Goal: Task Accomplishment & Management: Manage account settings

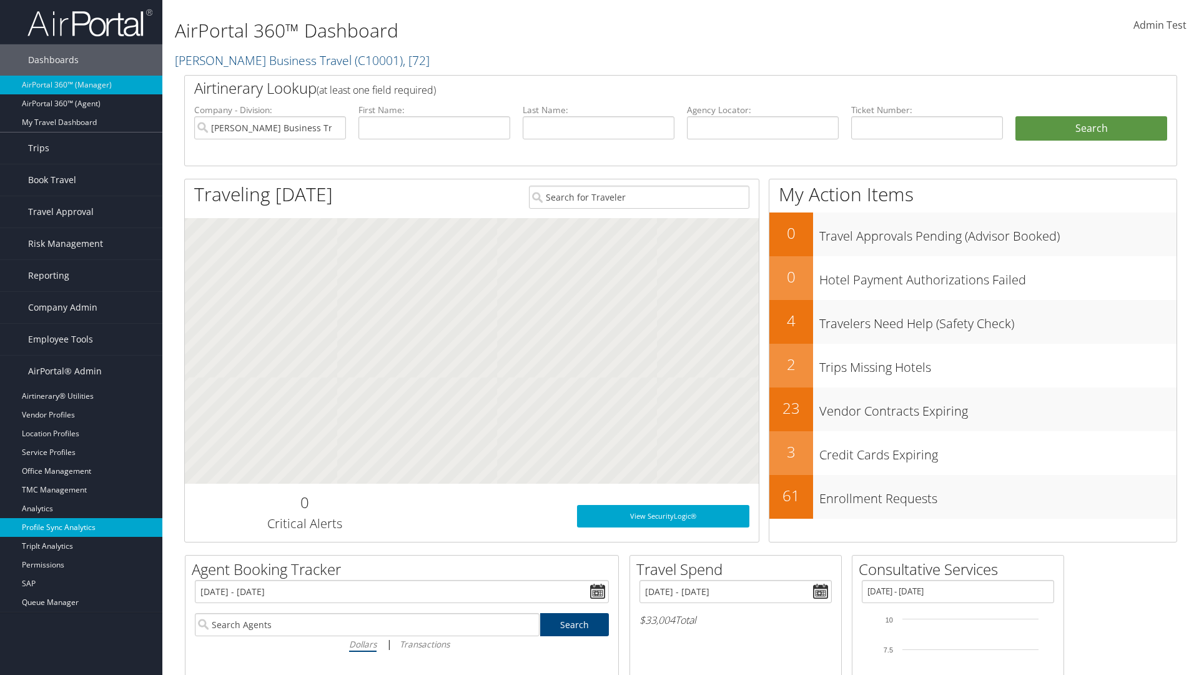
click at [81, 527] on link "Profile Sync Analytics" at bounding box center [81, 527] width 162 height 19
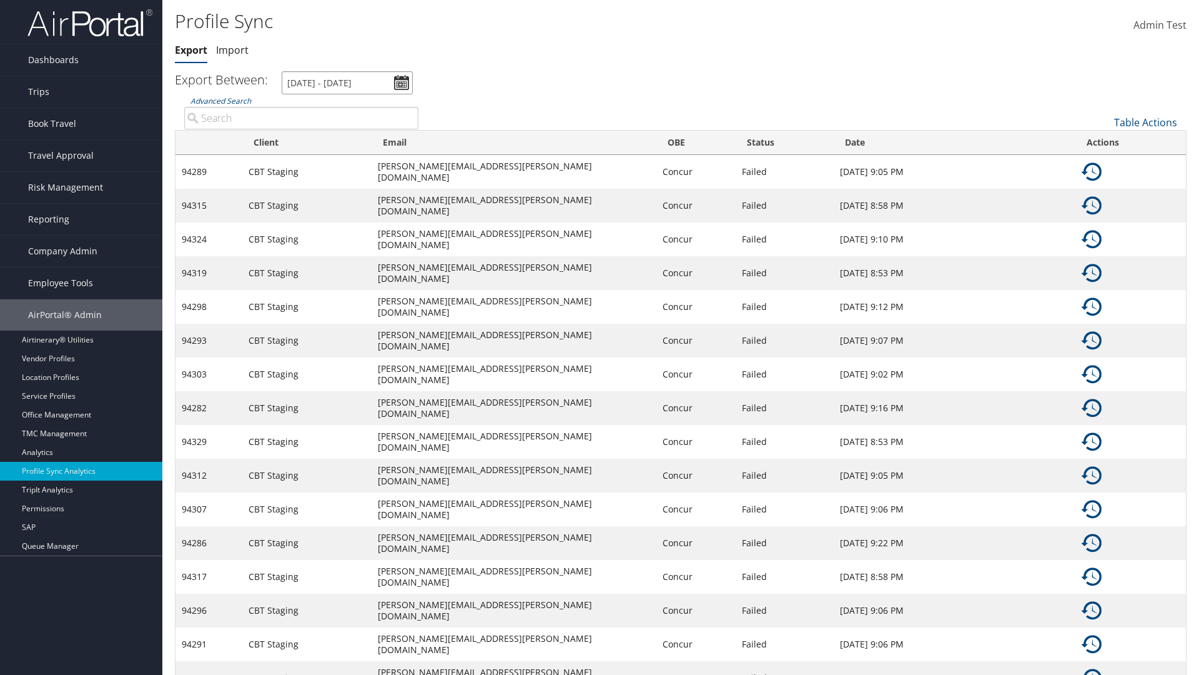
click at [347, 82] on input "8/5/2025 - 9/6/2025" at bounding box center [347, 82] width 131 height 23
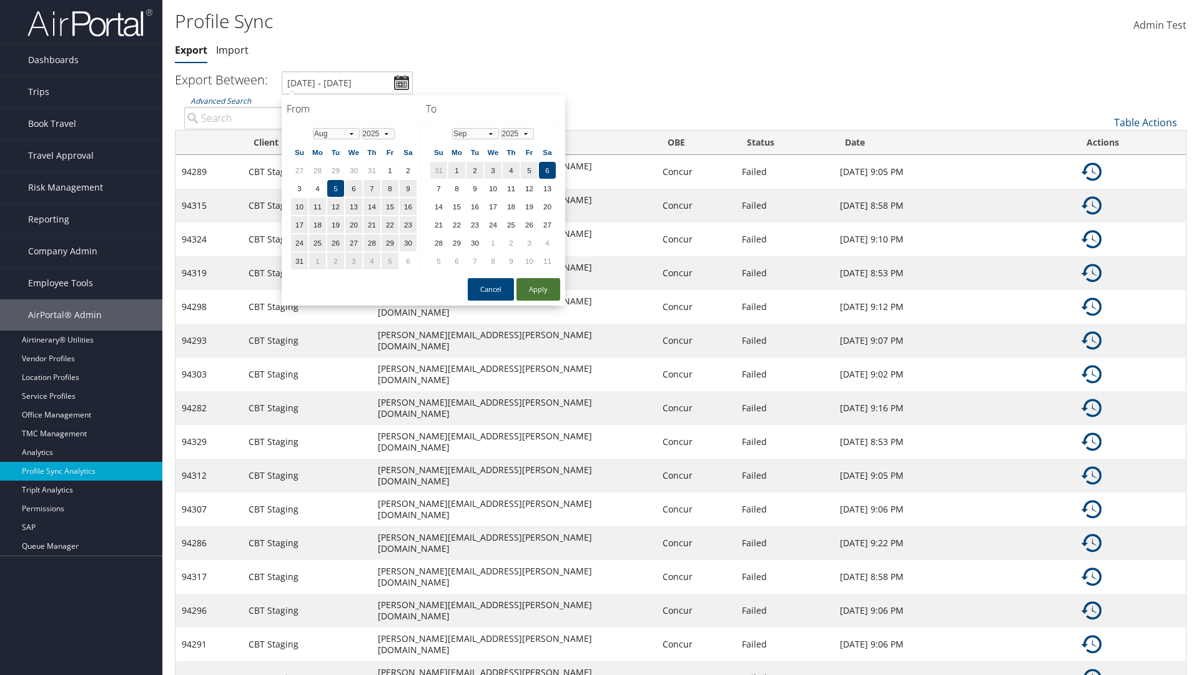
click at [539, 289] on button "Apply" at bounding box center [539, 289] width 44 height 22
type input "1/1/2024 - 3/31/2024"
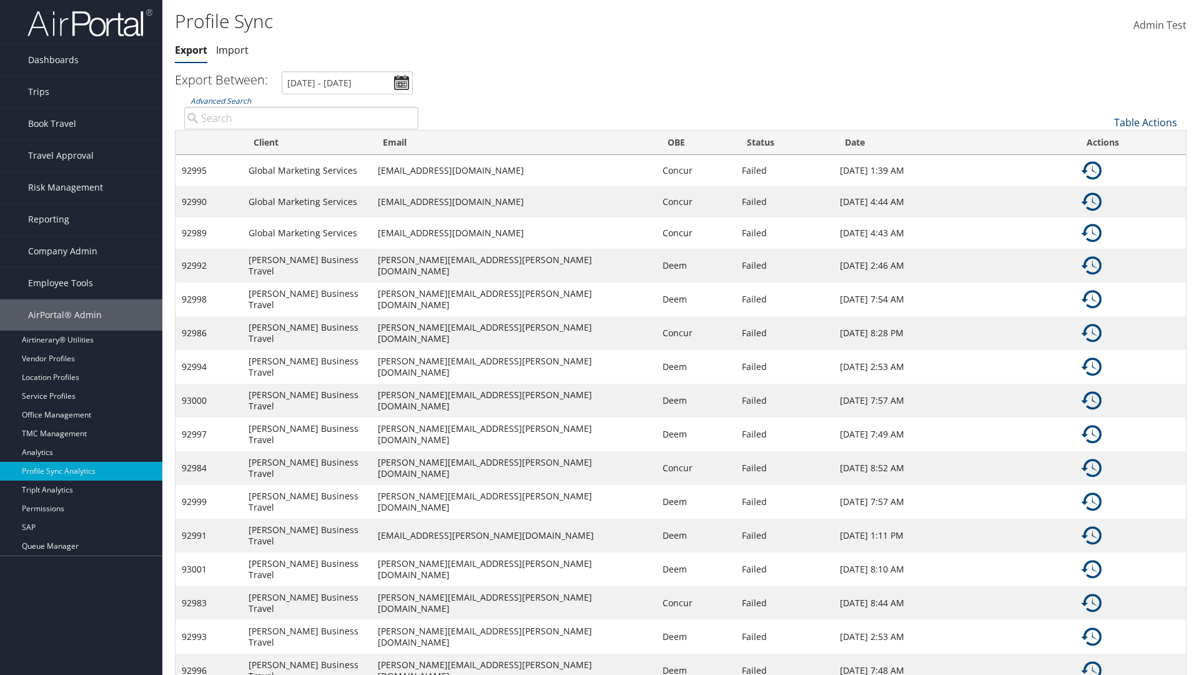
click at [1146, 122] on link "Table Actions" at bounding box center [1146, 123] width 63 height 14
click at [1104, 162] on link "Column Visibility" at bounding box center [1104, 162] width 164 height 21
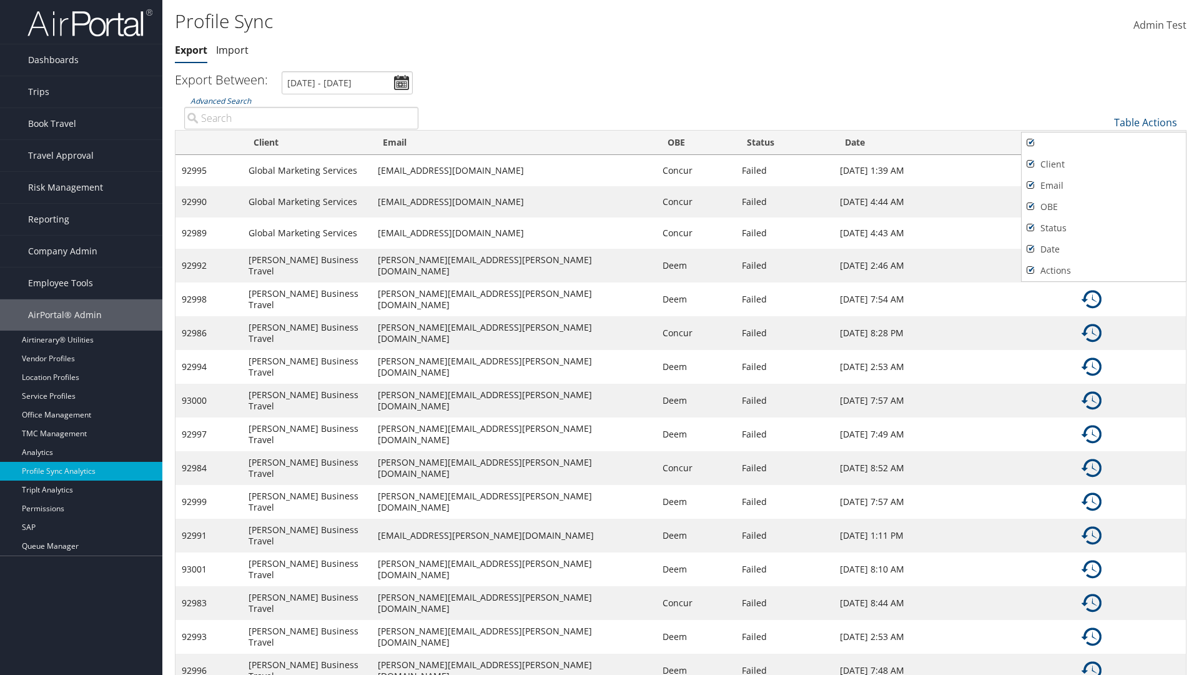
click at [600, 337] on div at bounding box center [599, 337] width 1199 height 675
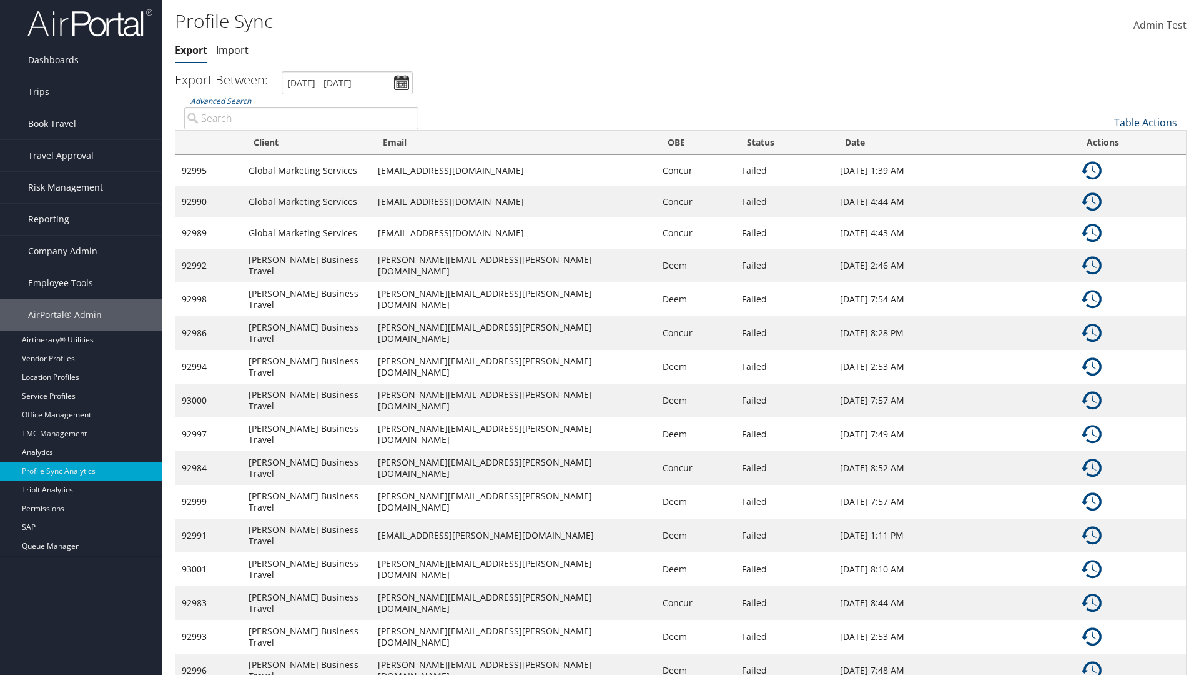
click at [1146, 122] on link "Table Actions" at bounding box center [1146, 123] width 63 height 14
click at [1104, 141] on link "Sync Profile" at bounding box center [1104, 141] width 164 height 21
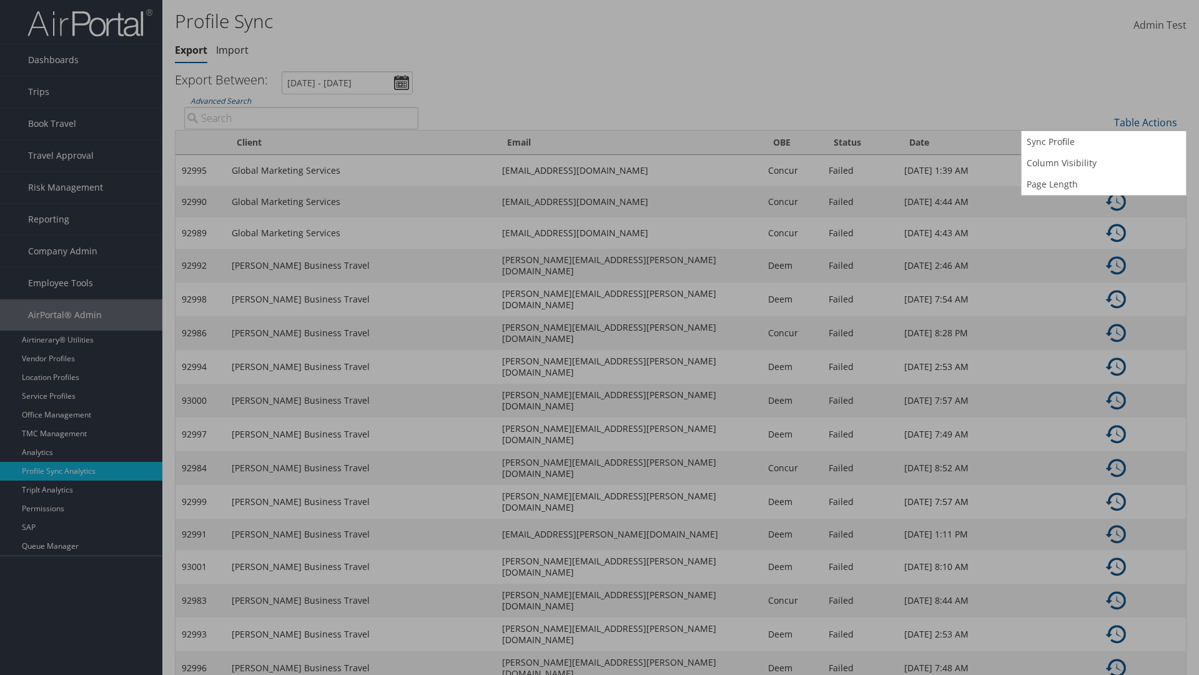
click at [0, 0] on input "User" at bounding box center [0, 0] width 0 height 0
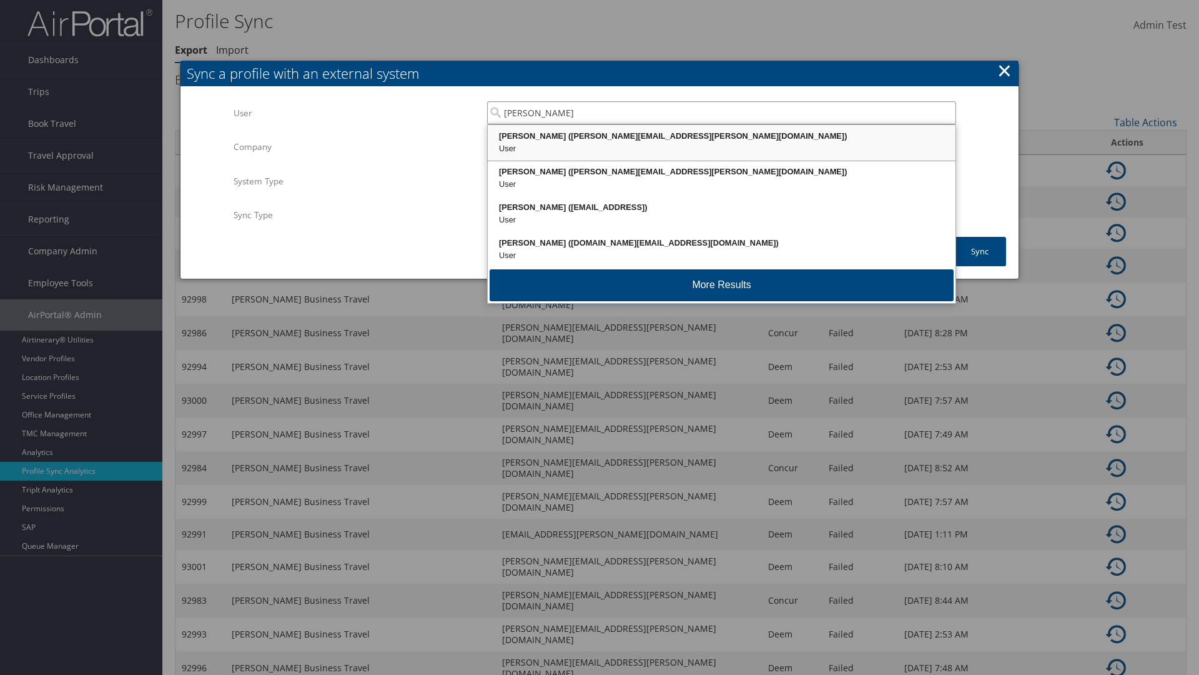
click at [722, 136] on div "Kyle Casazza (kyle.casazza@cbtravel.com)" at bounding box center [722, 136] width 464 height 12
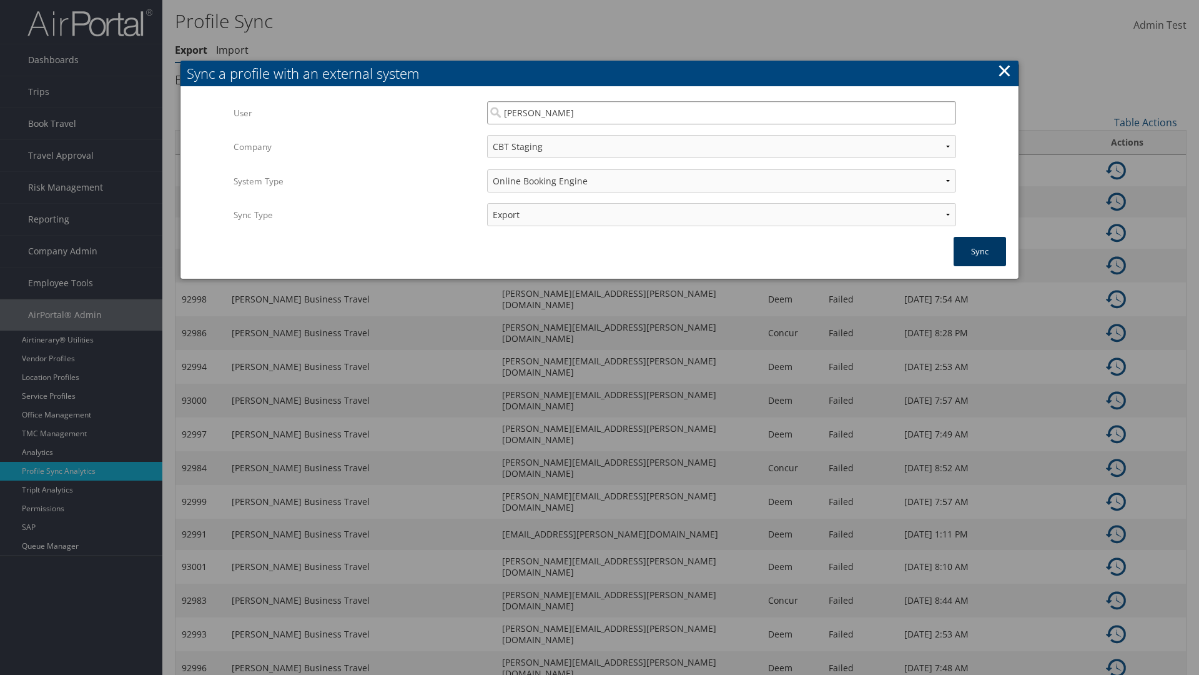
type input "Kyle Casazza"
click at [980, 251] on button "Sync" at bounding box center [980, 251] width 52 height 29
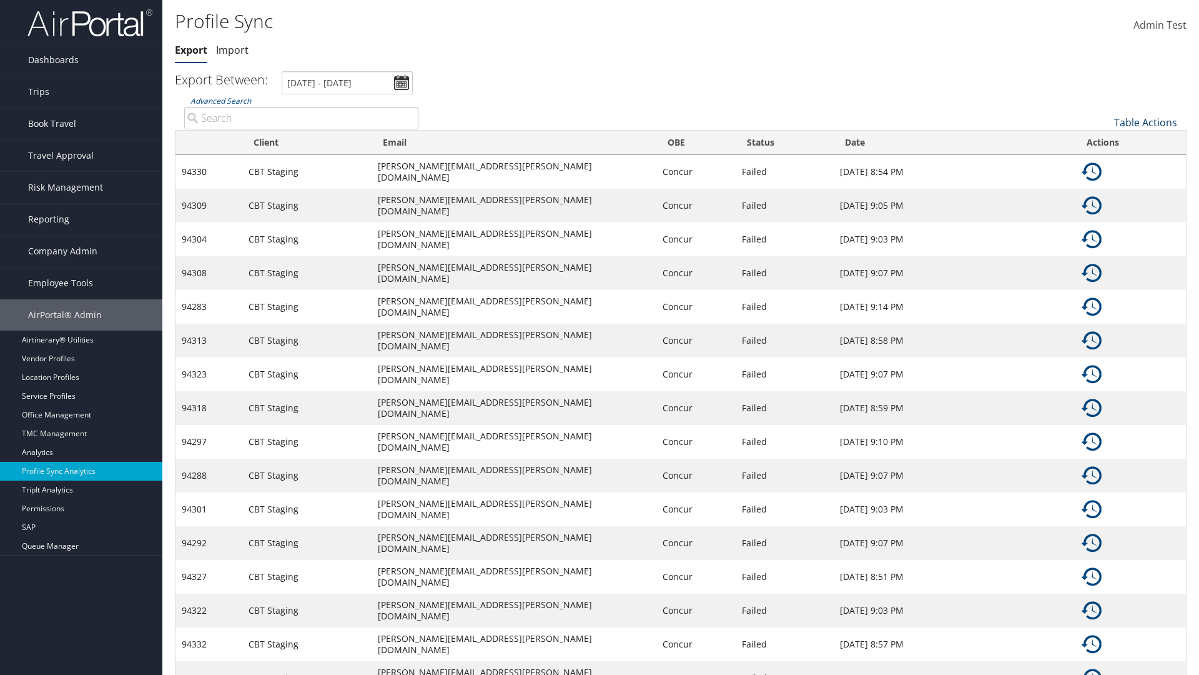
click at [1146, 122] on link "Table Actions" at bounding box center [1146, 123] width 63 height 14
click at [1104, 184] on link "Page Length" at bounding box center [1104, 184] width 164 height 21
click at [1104, 164] on link "25" at bounding box center [1104, 164] width 164 height 21
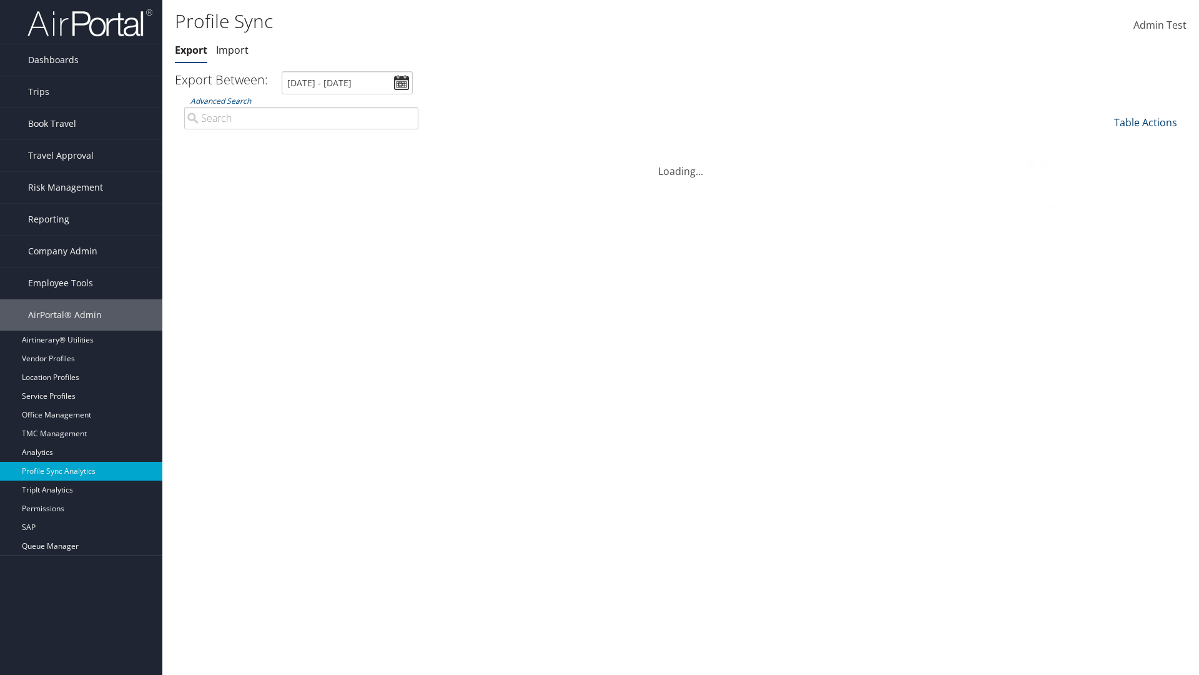
scroll to position [115, 0]
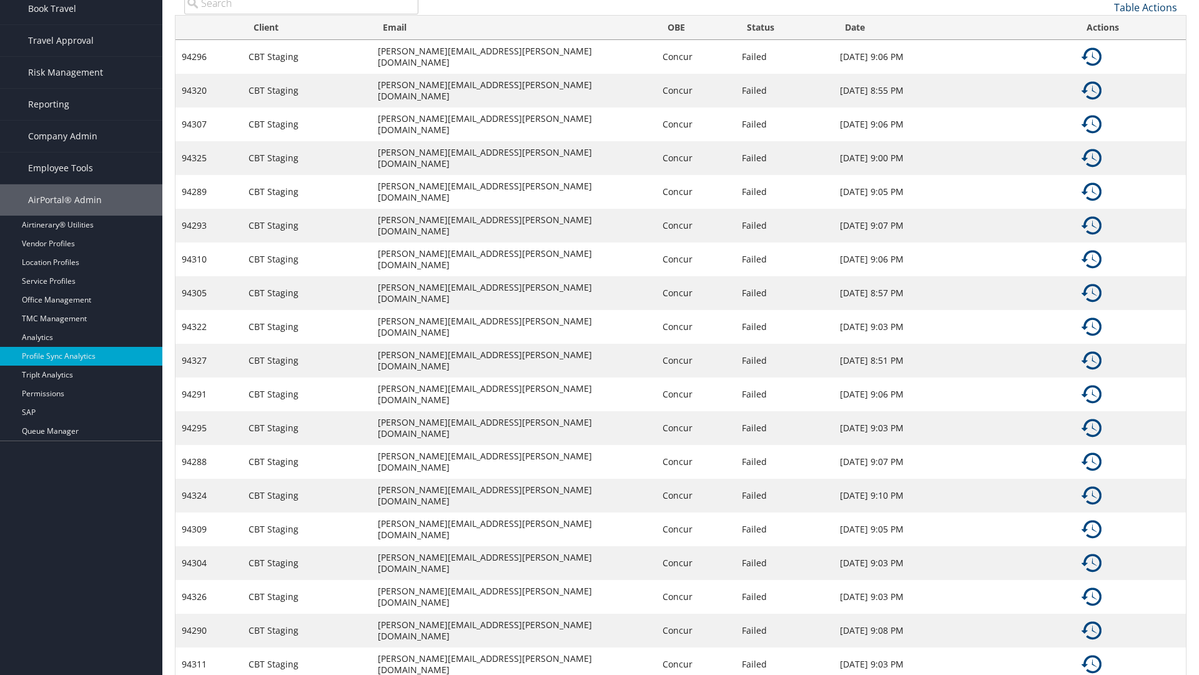
click at [1146, 7] on link "Table Actions" at bounding box center [1146, 8] width 63 height 14
click at [1104, 69] on link "Page Length" at bounding box center [1104, 69] width 164 height 21
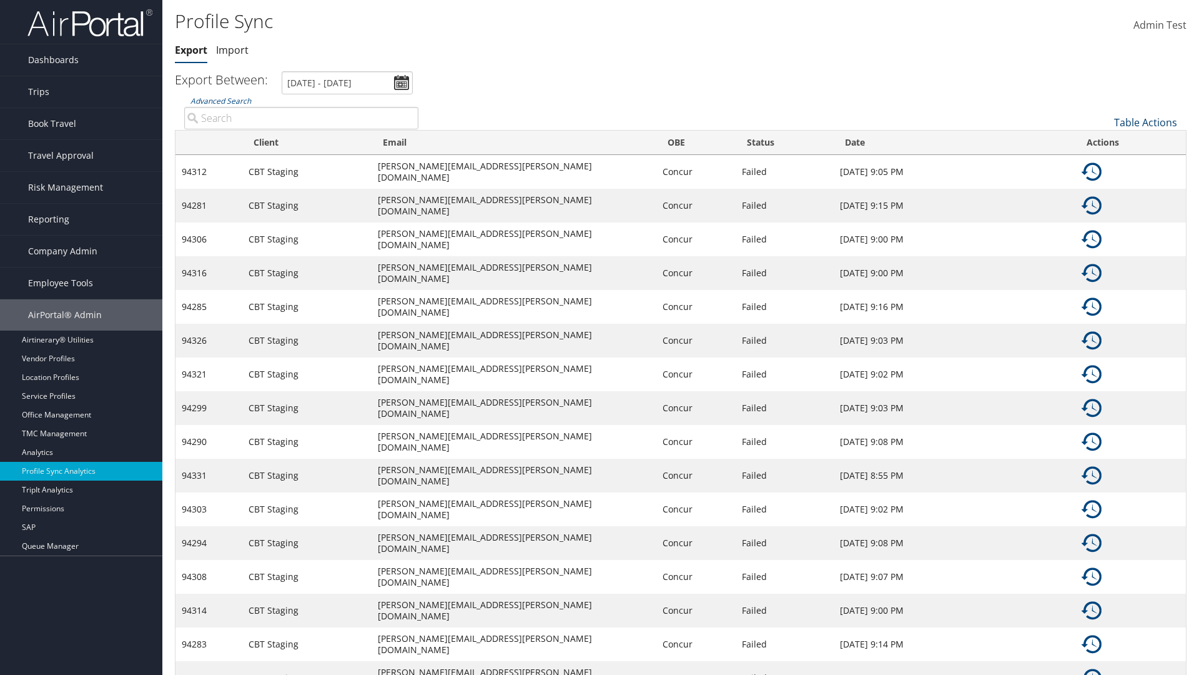
click at [1146, 122] on link "Table Actions" at bounding box center [1146, 123] width 63 height 14
click at [1104, 206] on link "100" at bounding box center [1104, 206] width 164 height 21
click at [1146, 122] on link "Table Actions" at bounding box center [1146, 123] width 63 height 14
click at [1104, 162] on link "Column Visibility" at bounding box center [1104, 162] width 164 height 21
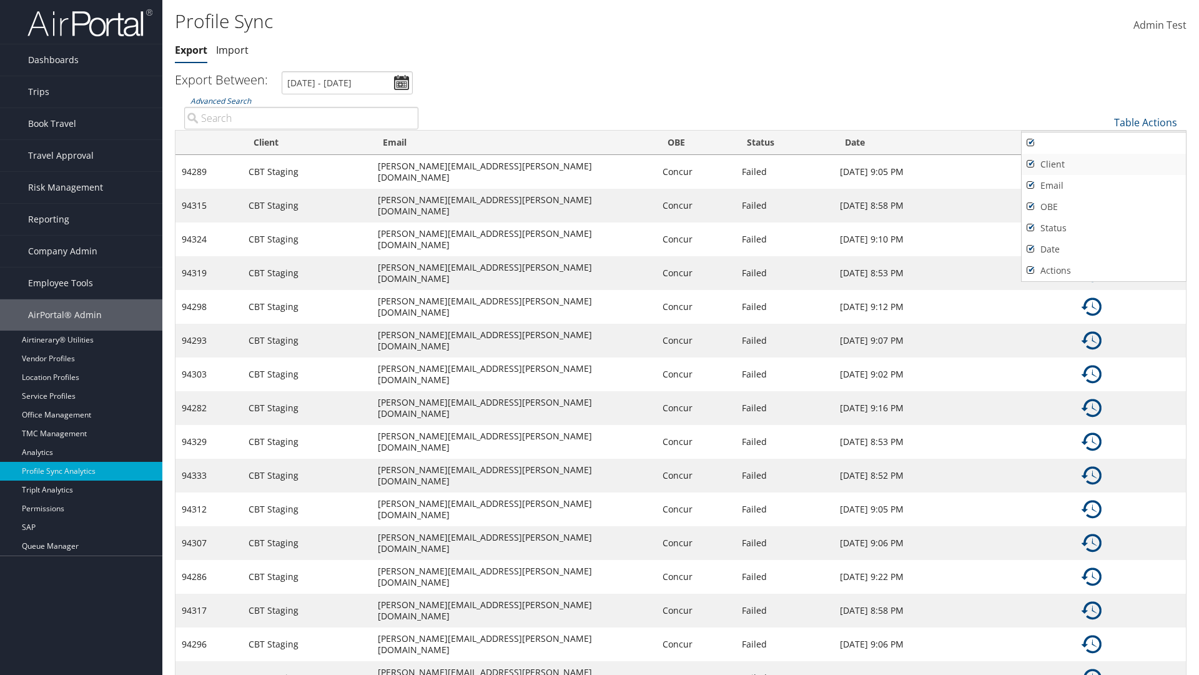
click at [1104, 164] on link "Client" at bounding box center [1104, 164] width 164 height 21
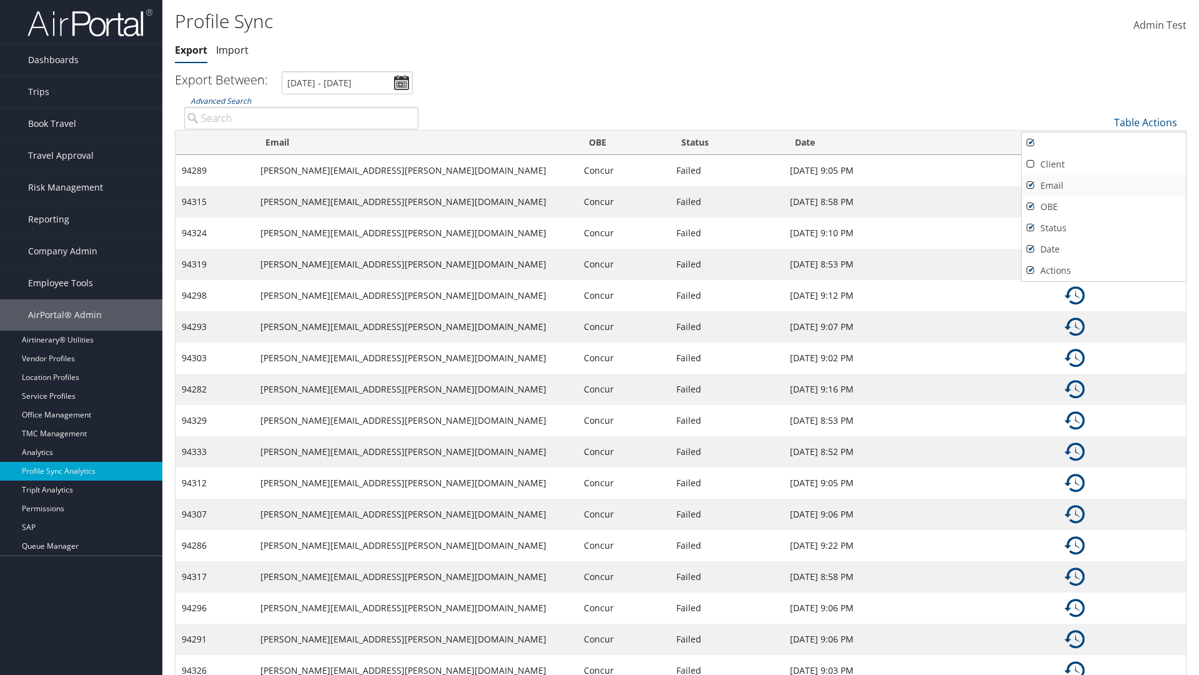
click at [1104, 185] on link "Email" at bounding box center [1104, 185] width 164 height 21
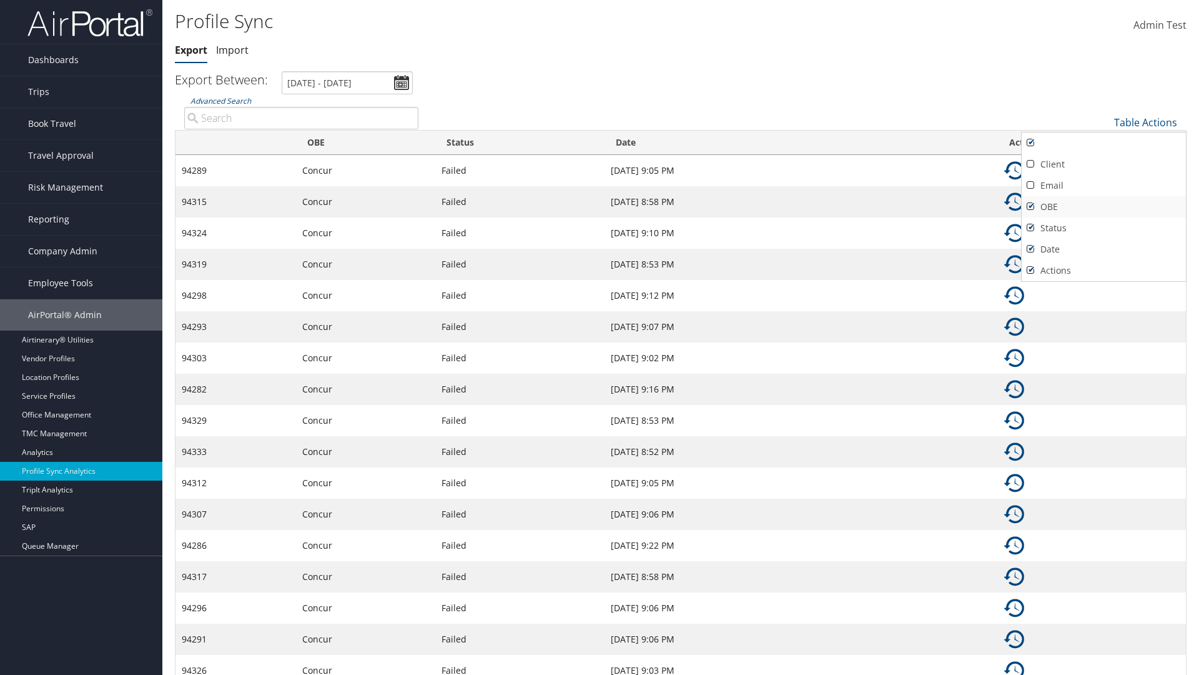
click at [1104, 206] on link "OBE" at bounding box center [1104, 206] width 164 height 21
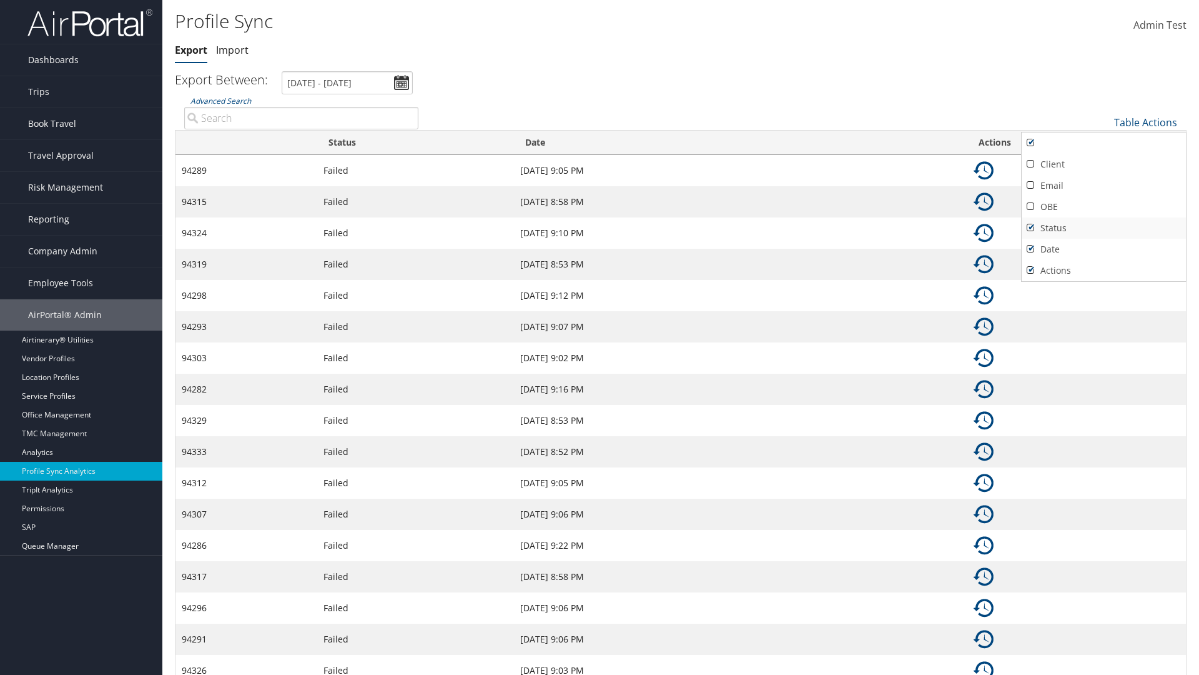
click at [1104, 227] on link "Status" at bounding box center [1104, 227] width 164 height 21
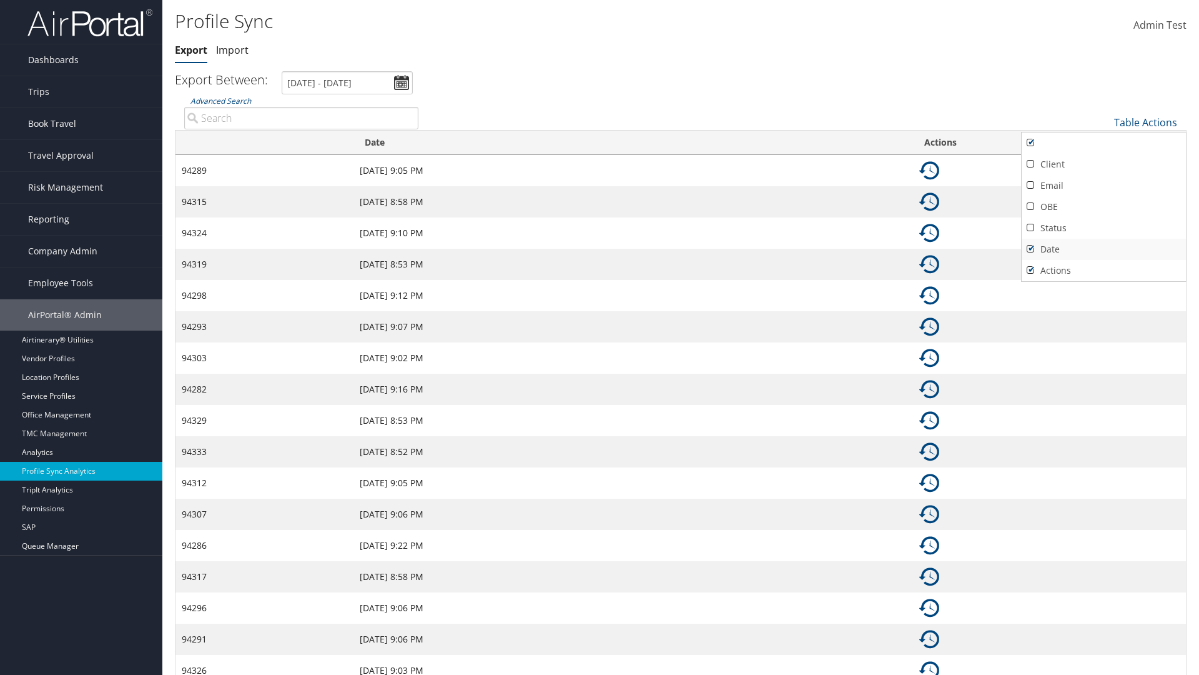
click at [1104, 249] on link "Date" at bounding box center [1104, 249] width 164 height 21
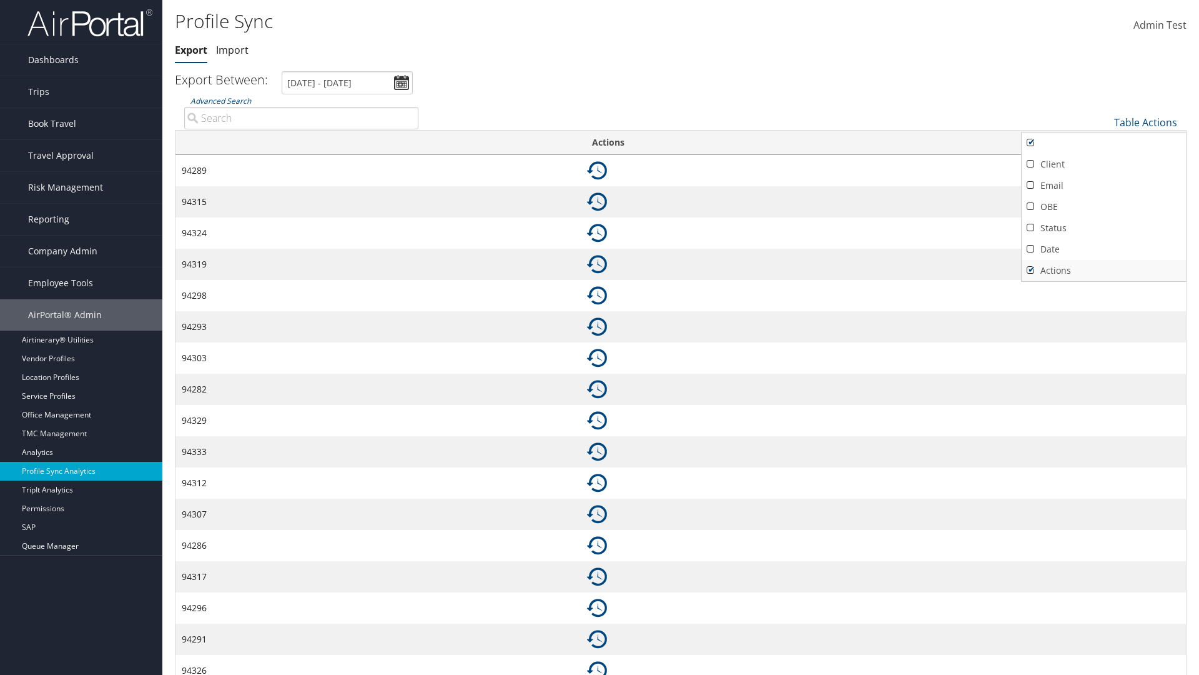
click at [1104, 270] on link "Actions" at bounding box center [1104, 270] width 164 height 21
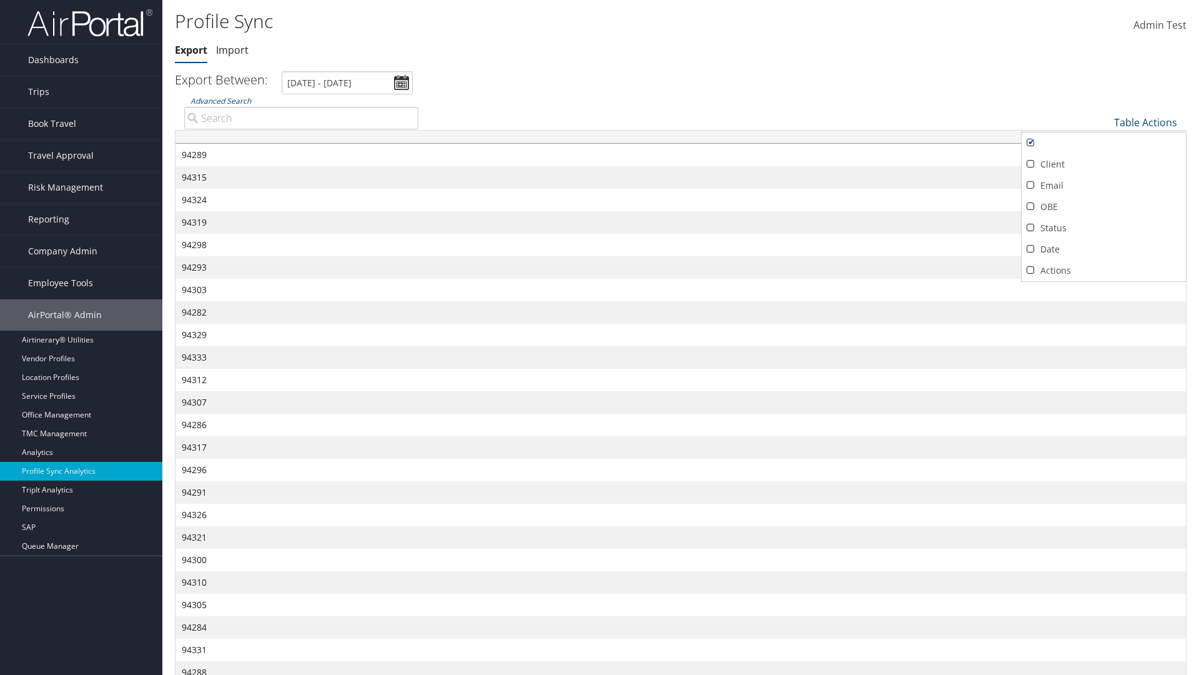
click at [600, 337] on div at bounding box center [599, 337] width 1199 height 675
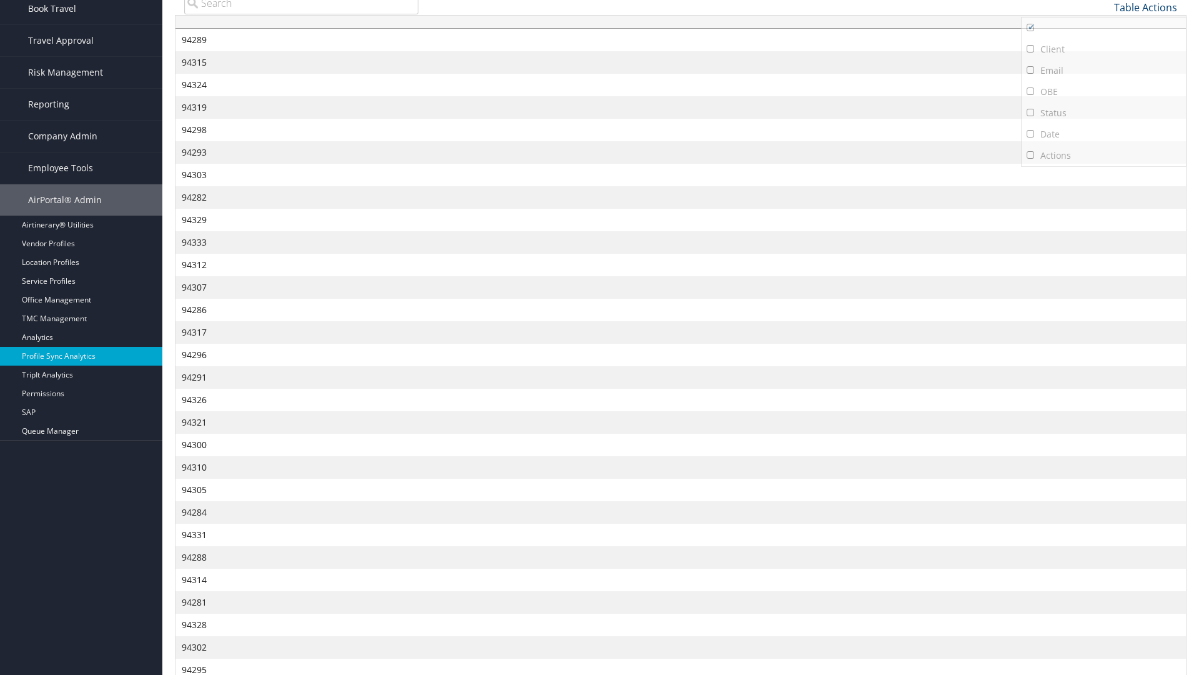
click at [1146, 7] on link "Table Actions" at bounding box center [1146, 8] width 63 height 14
click at [1104, 47] on link "Column Visibility" at bounding box center [1104, 47] width 164 height 21
